Goal: Find specific page/section: Find specific page/section

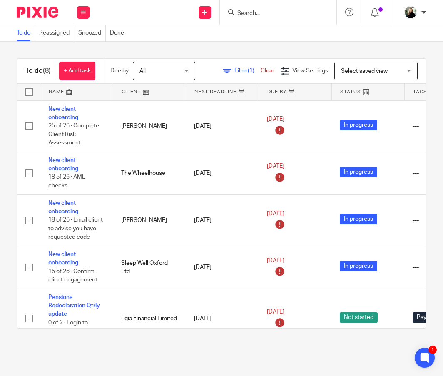
click at [237, 12] on input "Search" at bounding box center [274, 13] width 75 height 7
type input "satisfas"
click at [244, 42] on div "Satisfas hion [PERSON_NAME] < laurarussell@ satisfas [DOMAIN_NAME] >" at bounding box center [307, 36] width 159 height 32
click at [317, 10] on button "reset" at bounding box center [321, 11] width 8 height 8
click at [237, 10] on form at bounding box center [281, 12] width 89 height 10
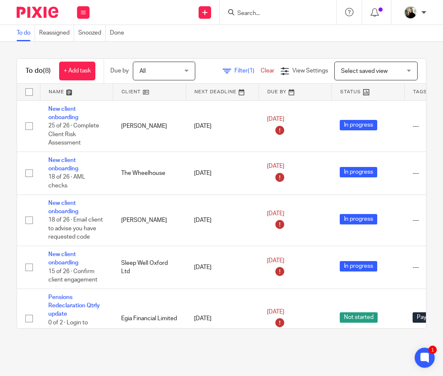
click at [237, 11] on form at bounding box center [281, 12] width 89 height 10
click at [237, 16] on input "Search" at bounding box center [274, 13] width 75 height 7
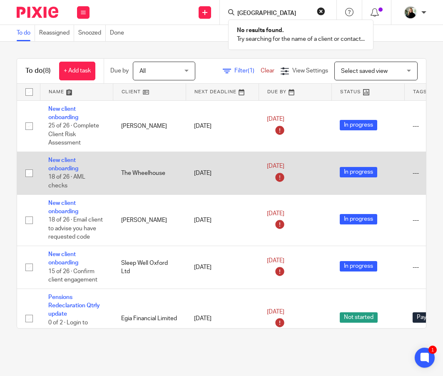
type input "[GEOGRAPHIC_DATA]"
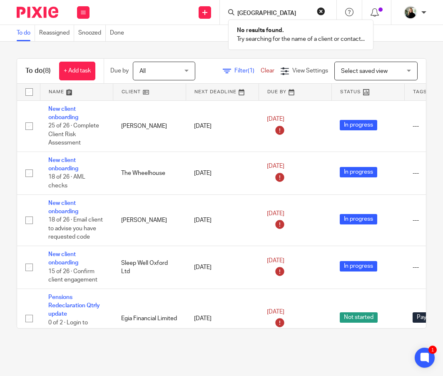
click at [237, 10] on form "[GEOGRAPHIC_DATA]" at bounding box center [281, 12] width 89 height 10
click at [317, 13] on button "reset" at bounding box center [321, 11] width 8 height 8
click at [82, 11] on icon at bounding box center [83, 12] width 5 height 5
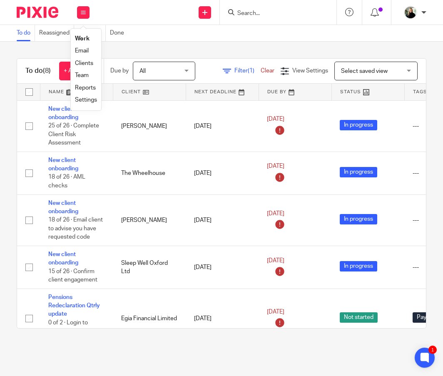
click at [51, 10] on img at bounding box center [38, 12] width 42 height 11
